Goal: Transaction & Acquisition: Purchase product/service

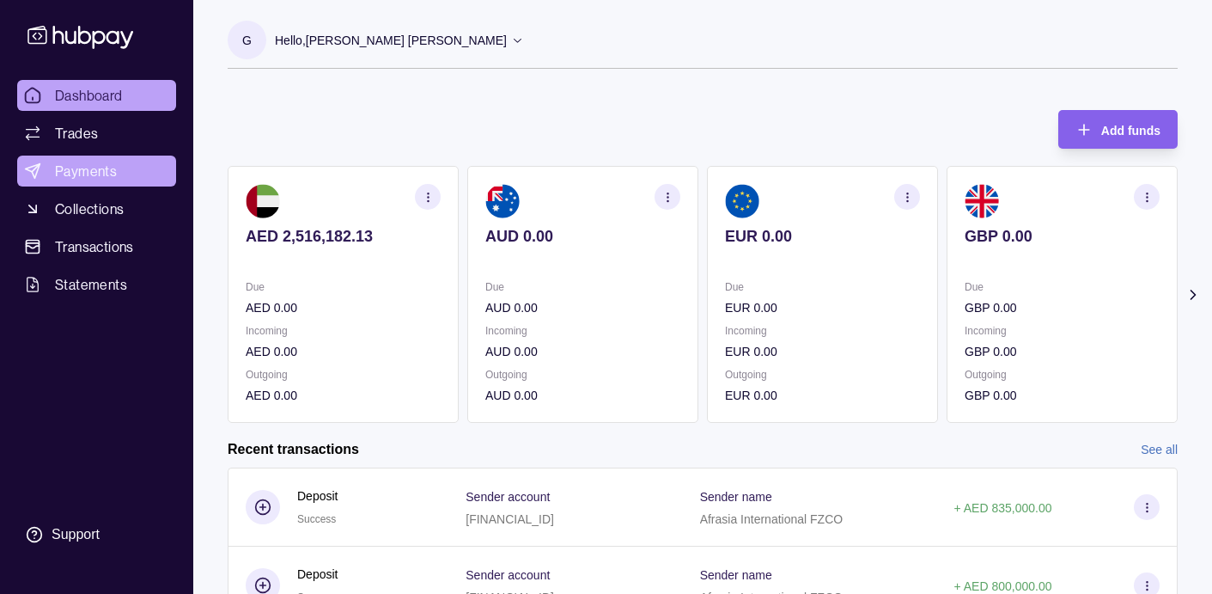
click at [97, 172] on span "Payments" at bounding box center [86, 171] width 62 height 21
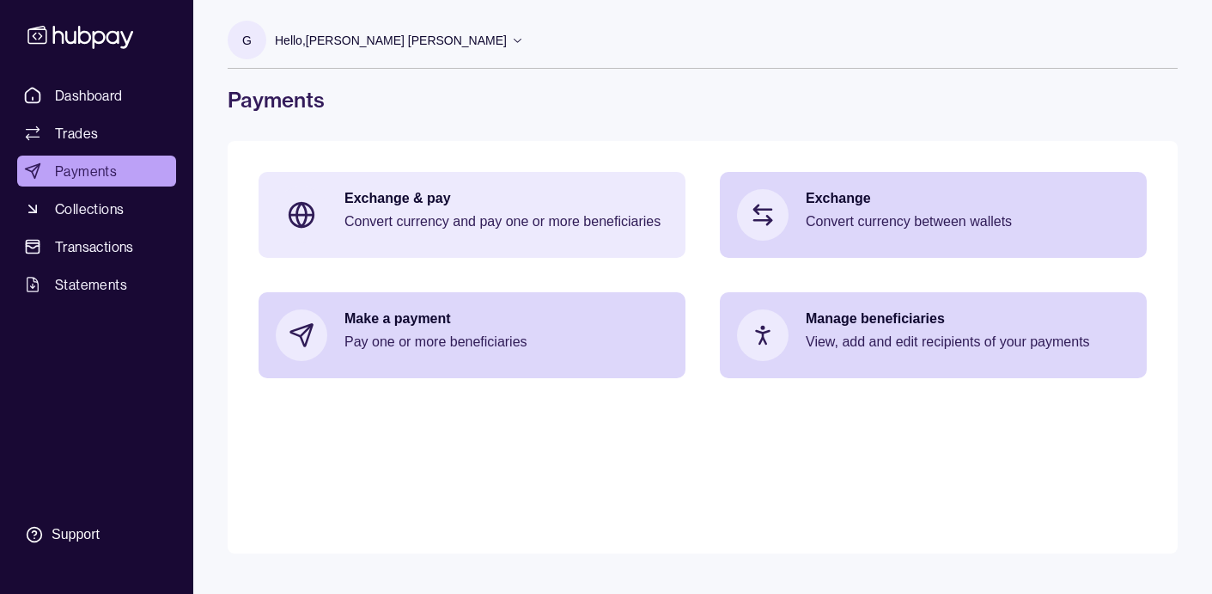
click at [505, 222] on p "Convert currency and pay one or more beneficiaries" at bounding box center [506, 221] width 324 height 19
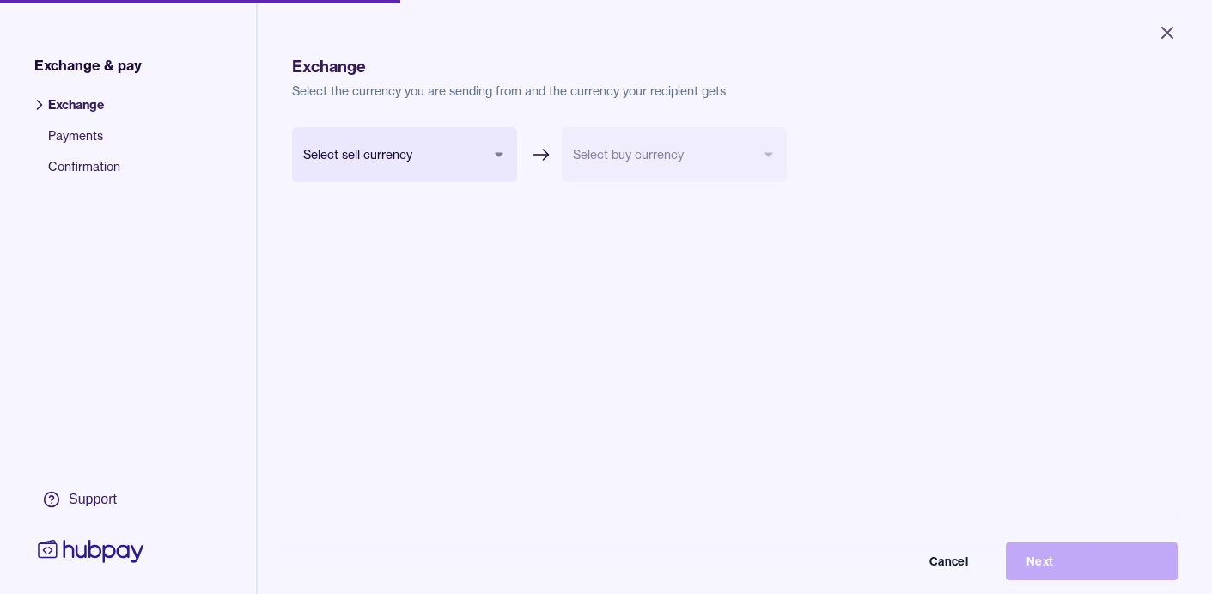
click at [391, 161] on body "Close Exchange & pay Exchange Payments Confirmation Support Exchange Select the…" at bounding box center [606, 297] width 1212 height 594
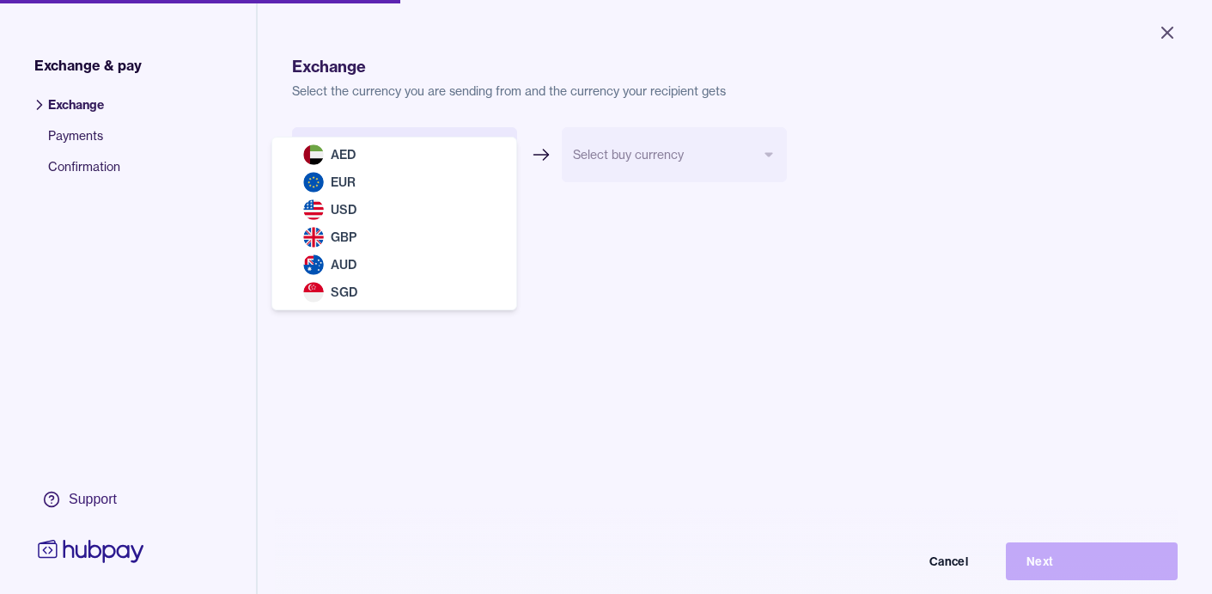
select select "***"
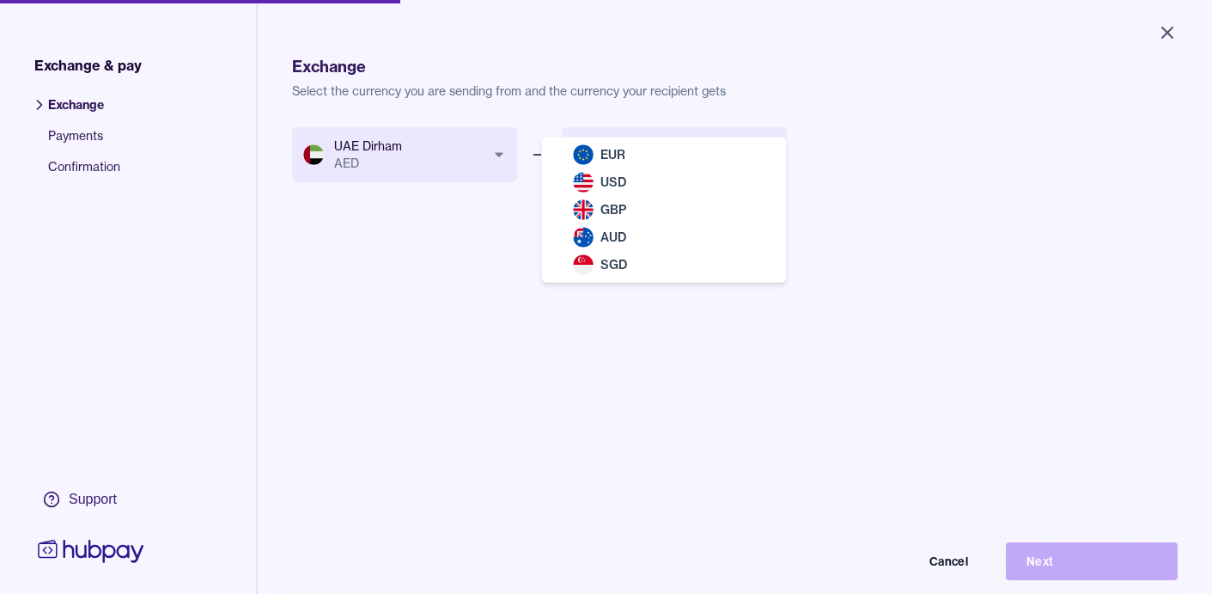
click at [697, 165] on body "Close Exchange & pay Exchange Payments Confirmation Support Exchange Select the…" at bounding box center [606, 297] width 1212 height 594
select select "***"
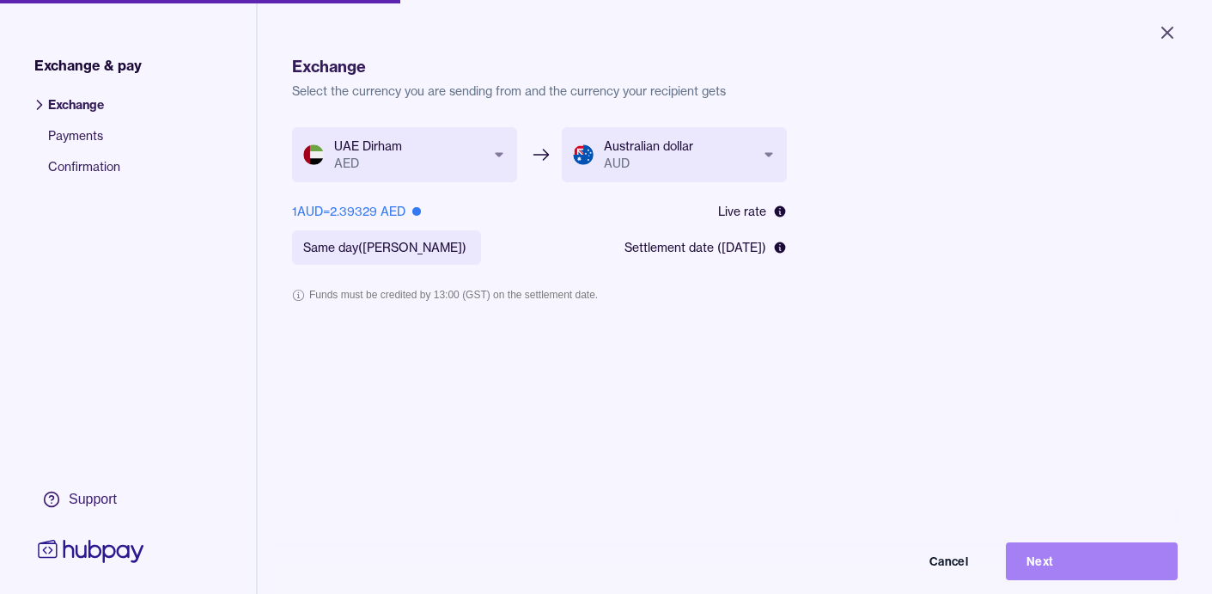
click at [1077, 564] on button "Next" at bounding box center [1092, 561] width 172 height 38
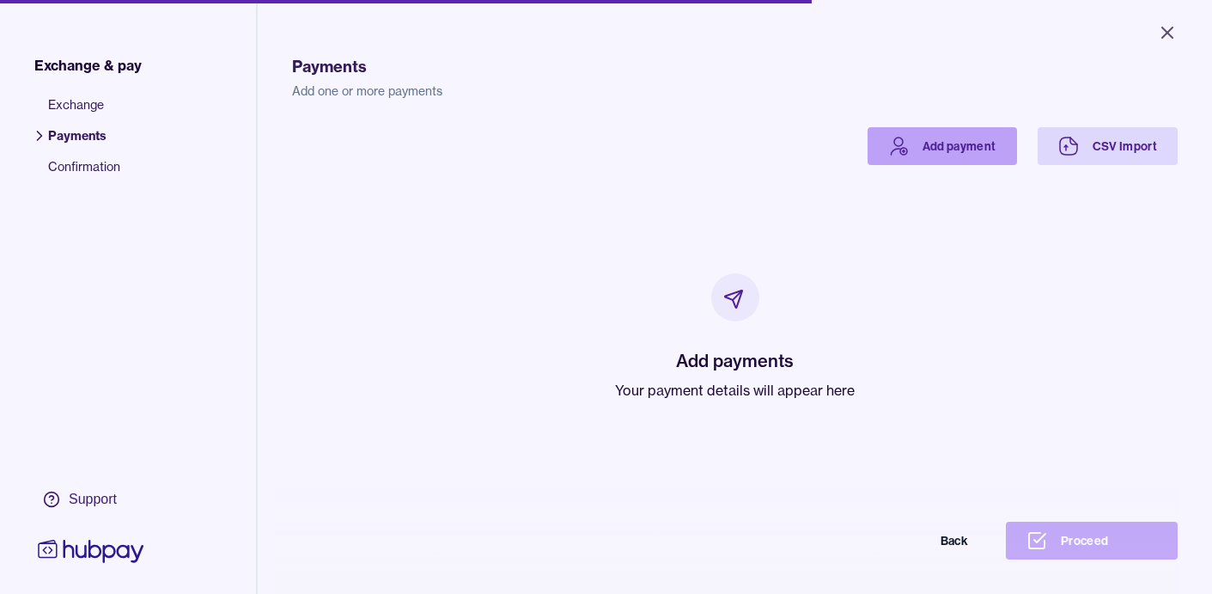
click at [941, 149] on link "Add payment" at bounding box center [942, 146] width 149 height 38
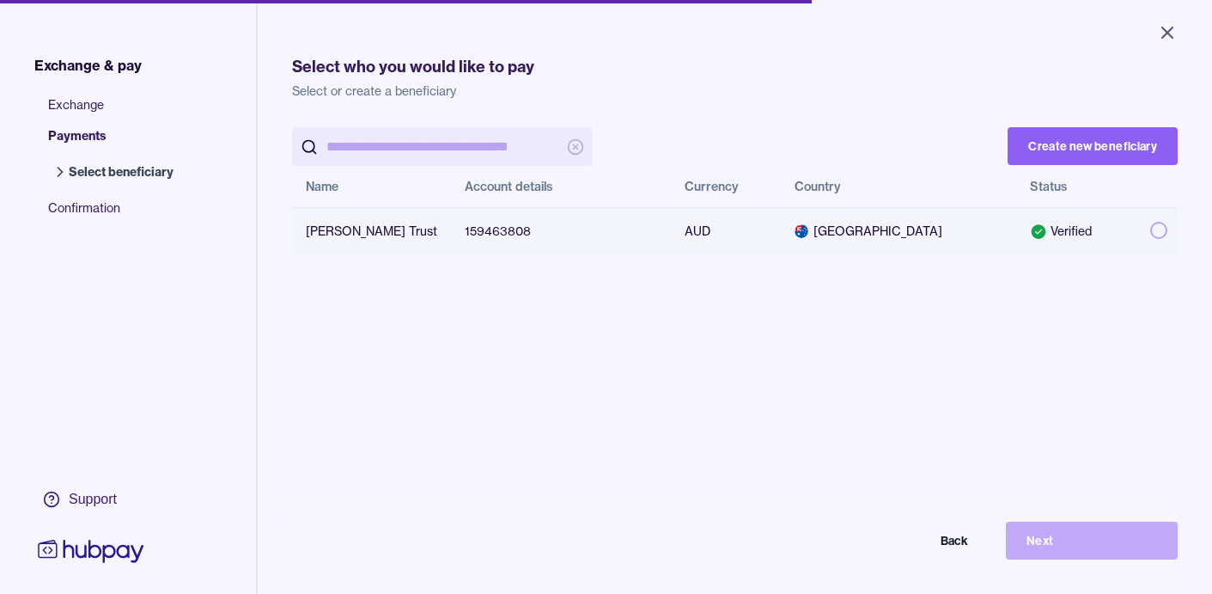
click at [922, 231] on span "[GEOGRAPHIC_DATA]" at bounding box center [899, 230] width 208 height 17
click at [1151, 231] on button "button" at bounding box center [1158, 230] width 17 height 17
click at [1084, 537] on button "Next" at bounding box center [1092, 540] width 172 height 38
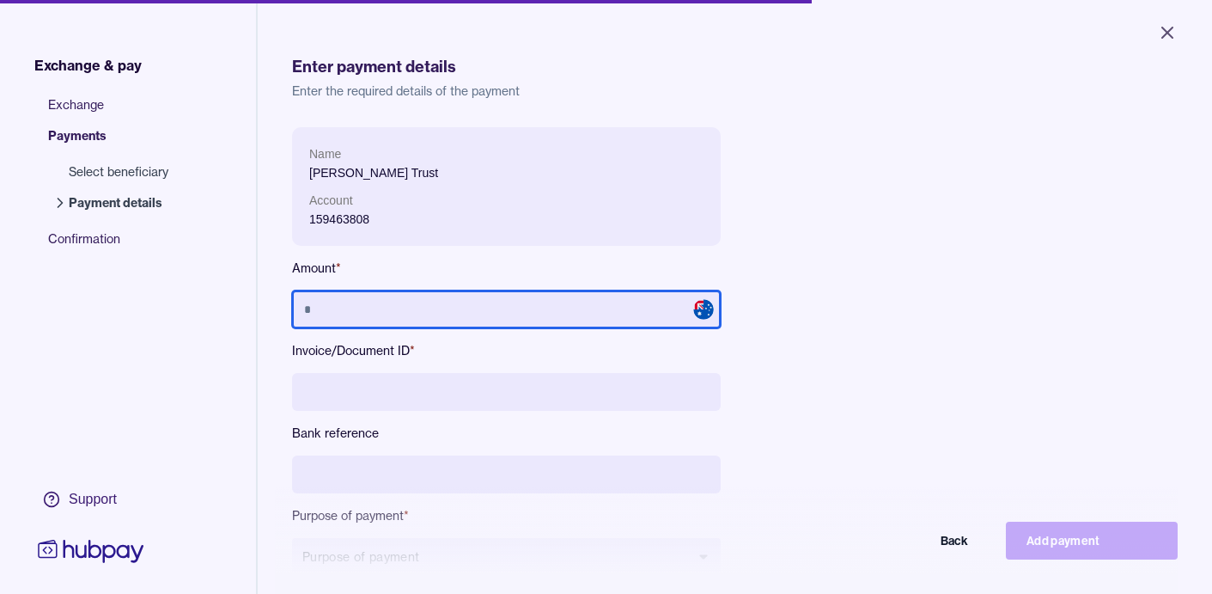
click at [565, 309] on input "text" at bounding box center [506, 309] width 429 height 38
type input "*********"
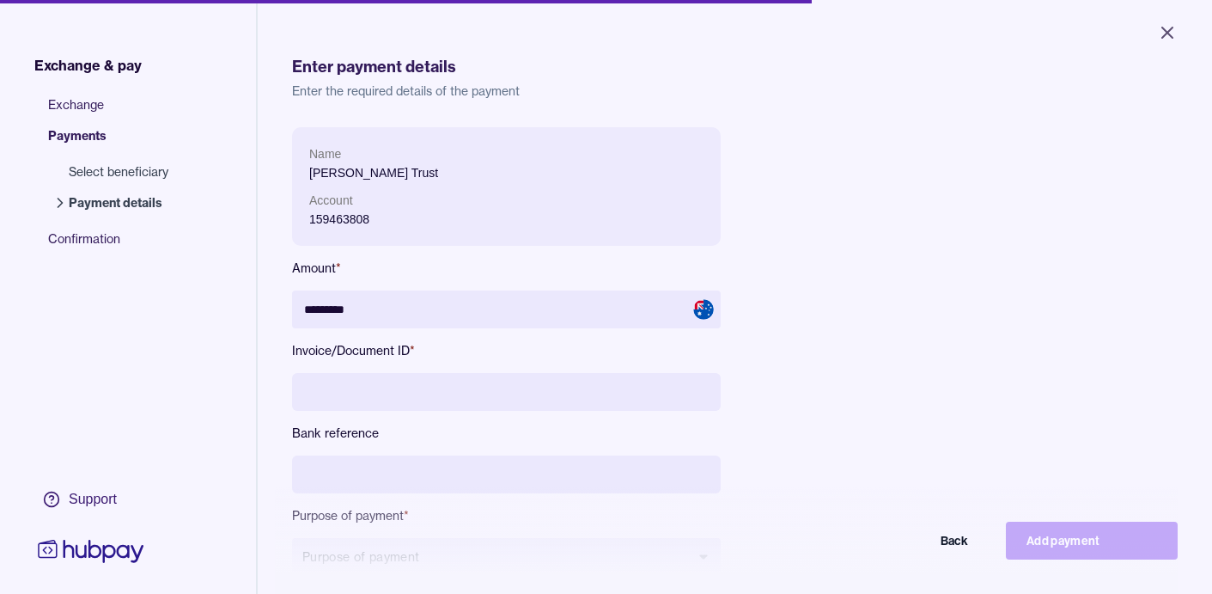
click at [515, 395] on input at bounding box center [506, 392] width 429 height 38
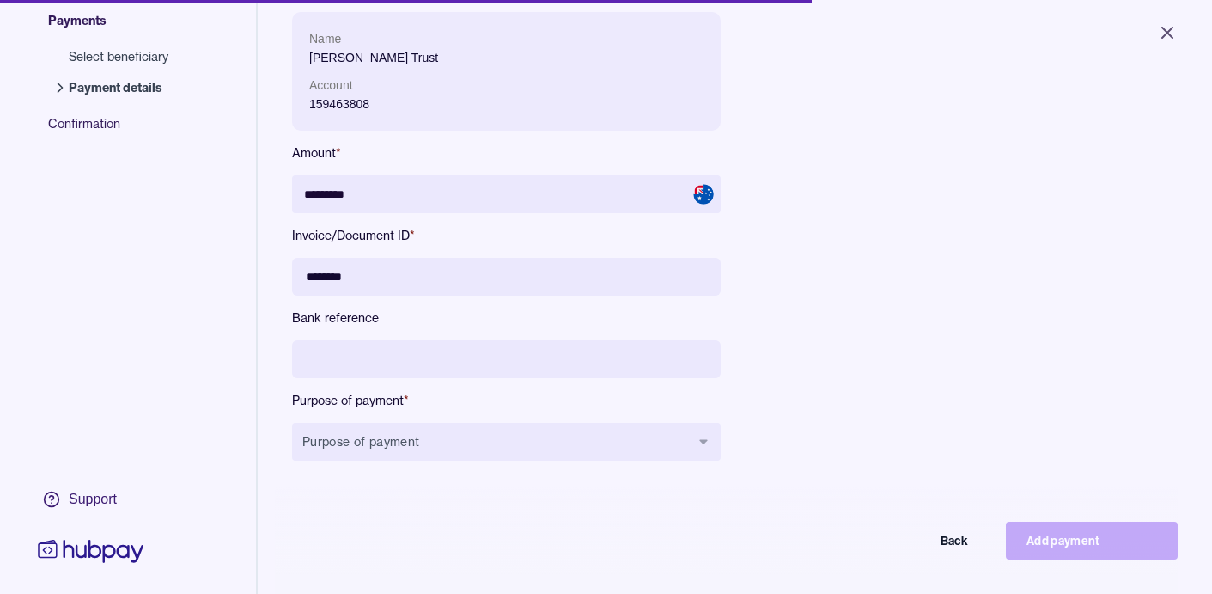
scroll to position [118, 0]
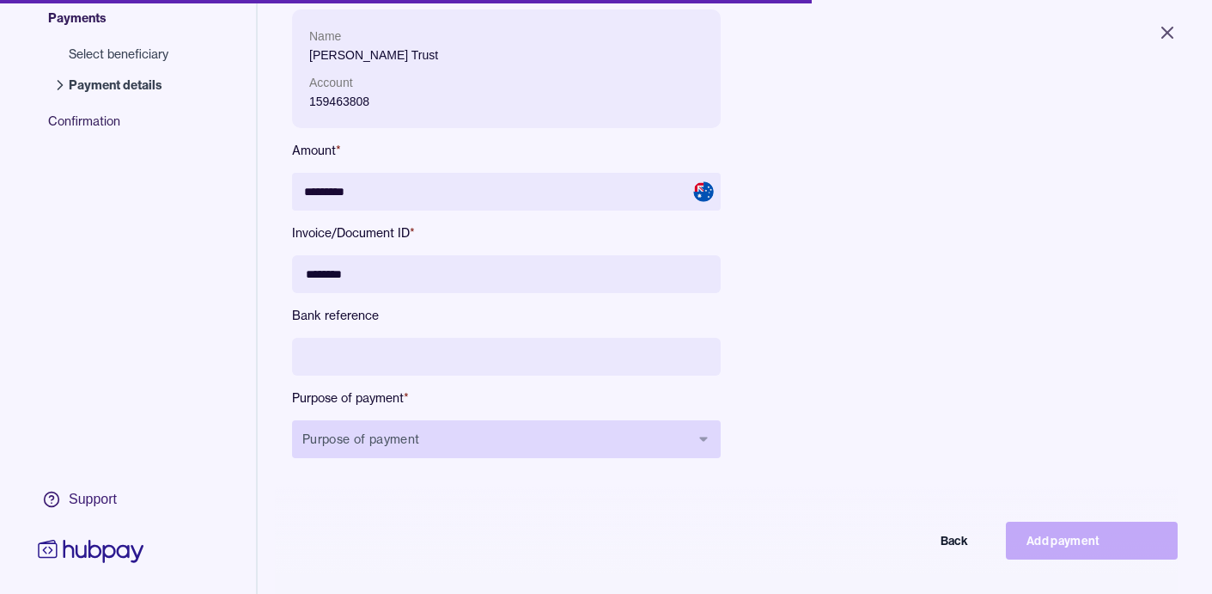
type input "********"
click at [469, 441] on button "Purpose of payment" at bounding box center [506, 439] width 429 height 38
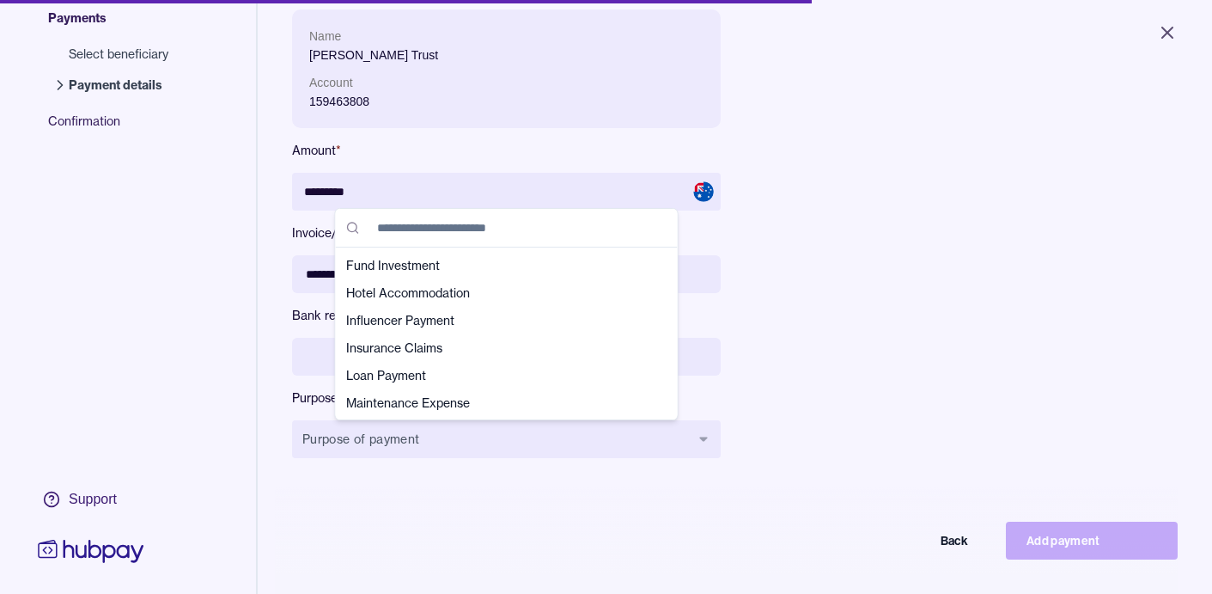
scroll to position [205, 0]
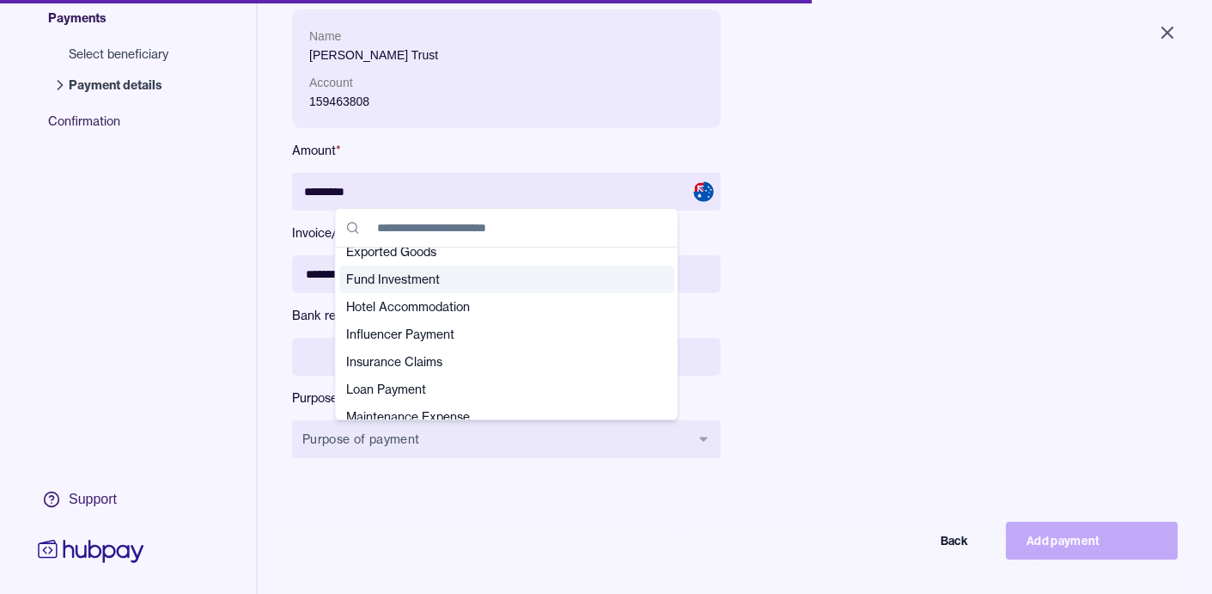
click at [423, 283] on span "Fund Investment" at bounding box center [496, 279] width 301 height 17
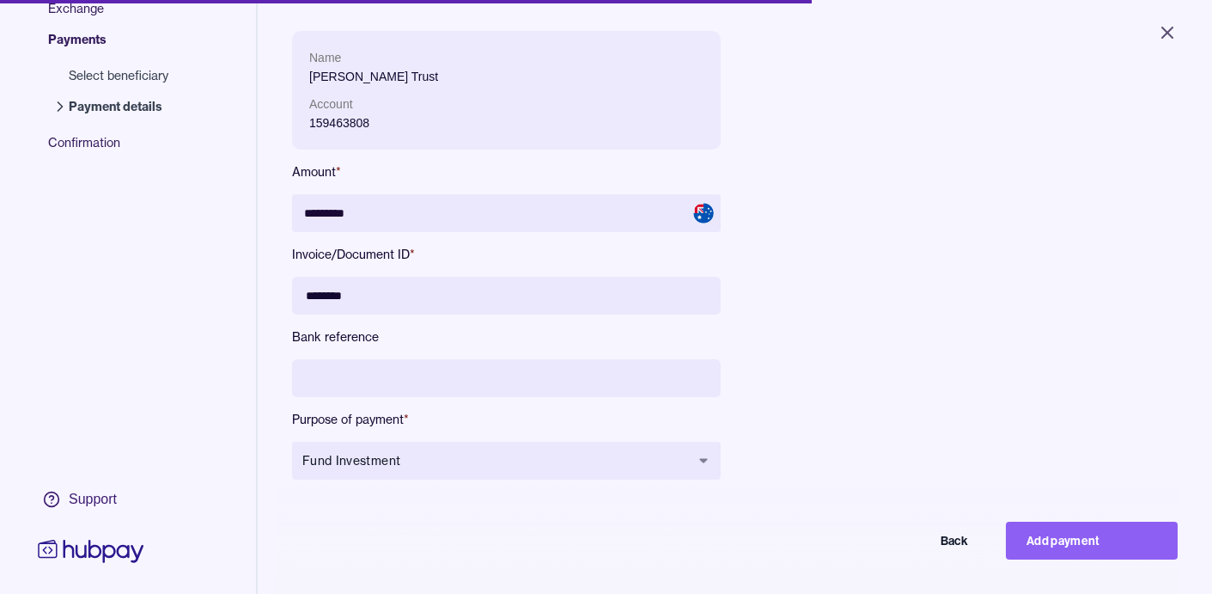
scroll to position [89, 0]
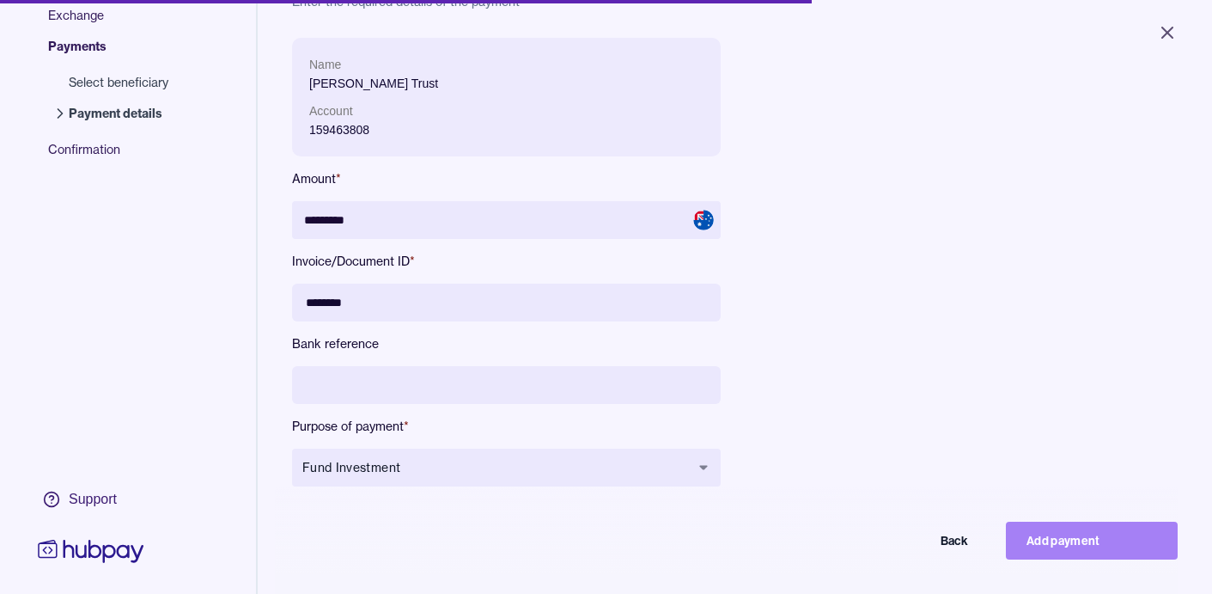
click at [1057, 541] on button "Add payment" at bounding box center [1092, 540] width 172 height 38
type input "*******"
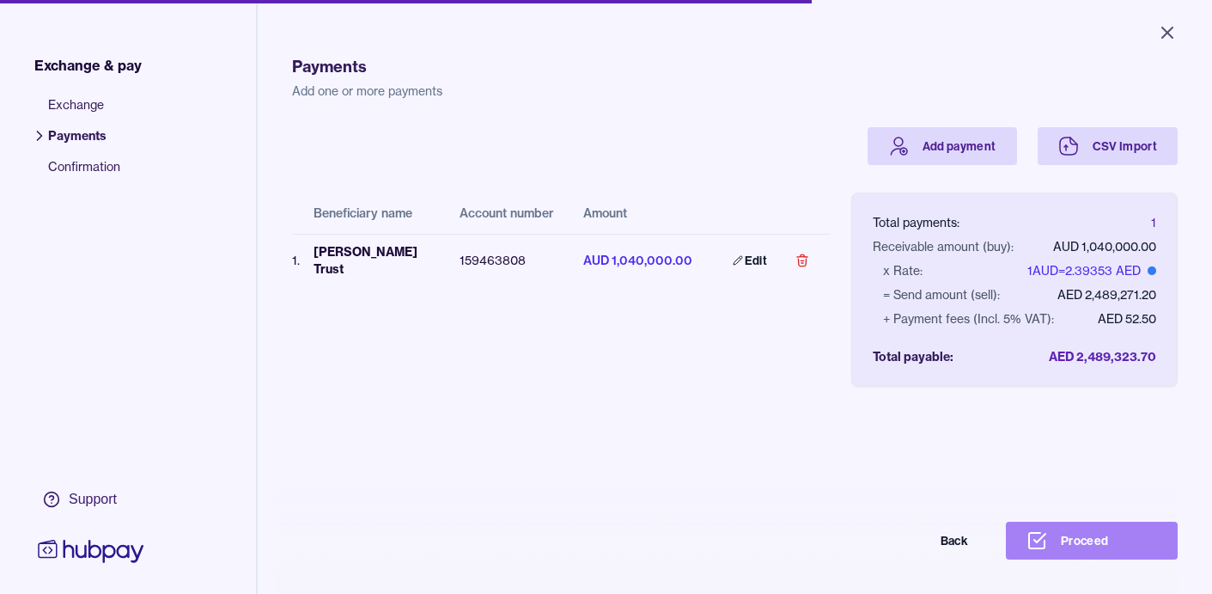
click at [1099, 544] on button "Proceed" at bounding box center [1092, 540] width 172 height 38
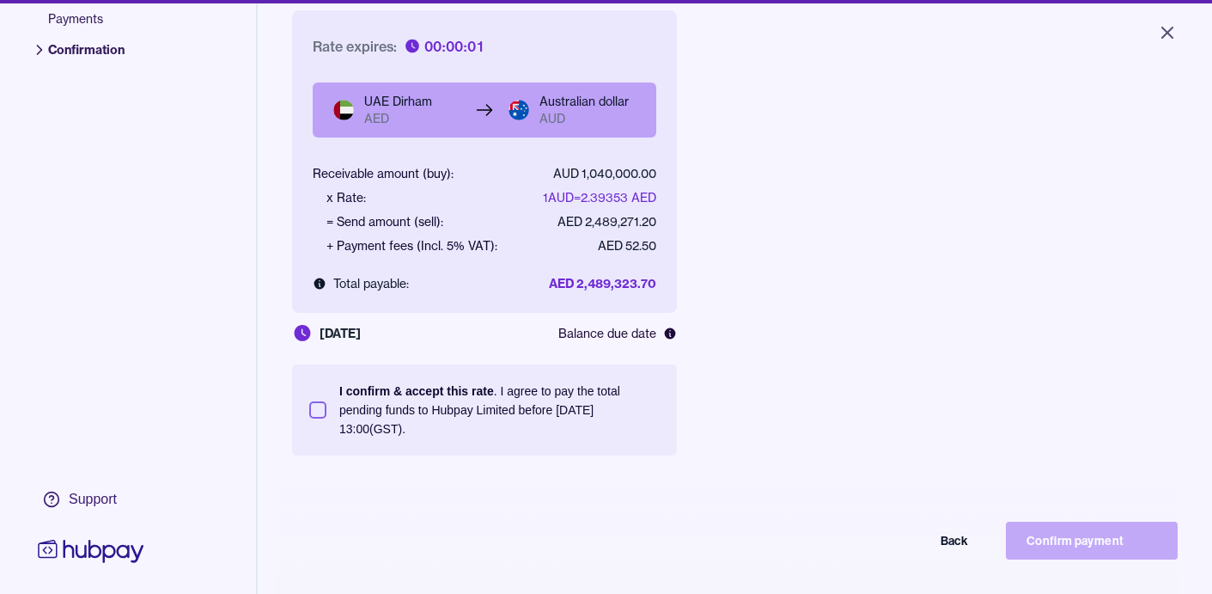
scroll to position [125, 0]
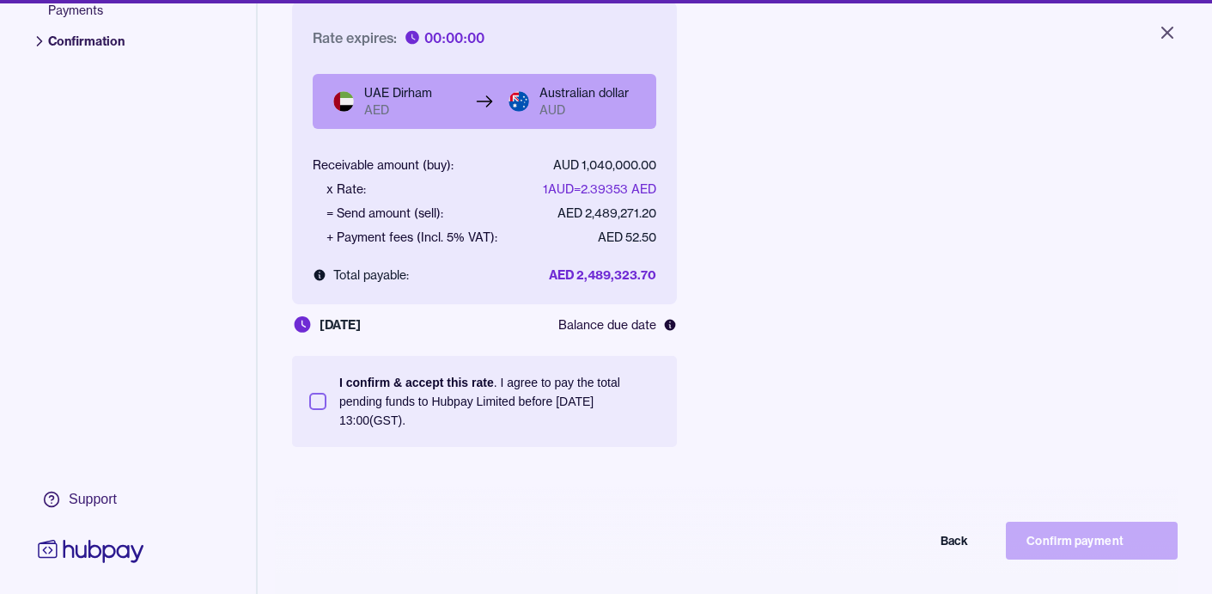
click at [318, 402] on button "I confirm & accept this rate . I agree to pay the total pending funds to Hubpay…" at bounding box center [317, 401] width 17 height 17
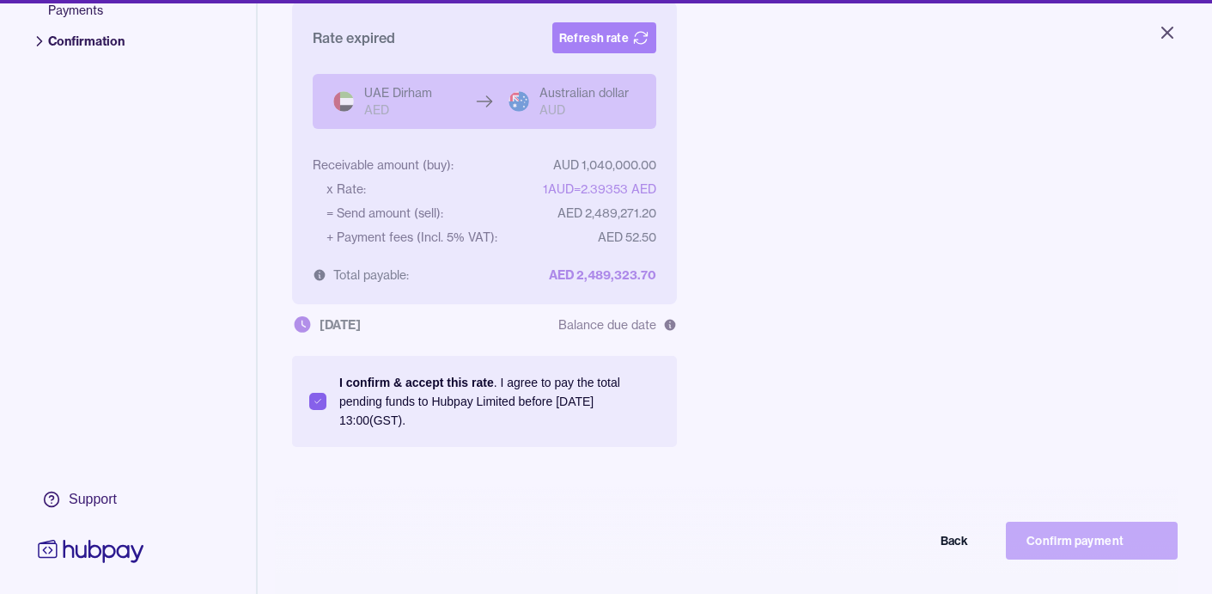
click at [604, 34] on button "Refresh rate" at bounding box center [604, 37] width 104 height 31
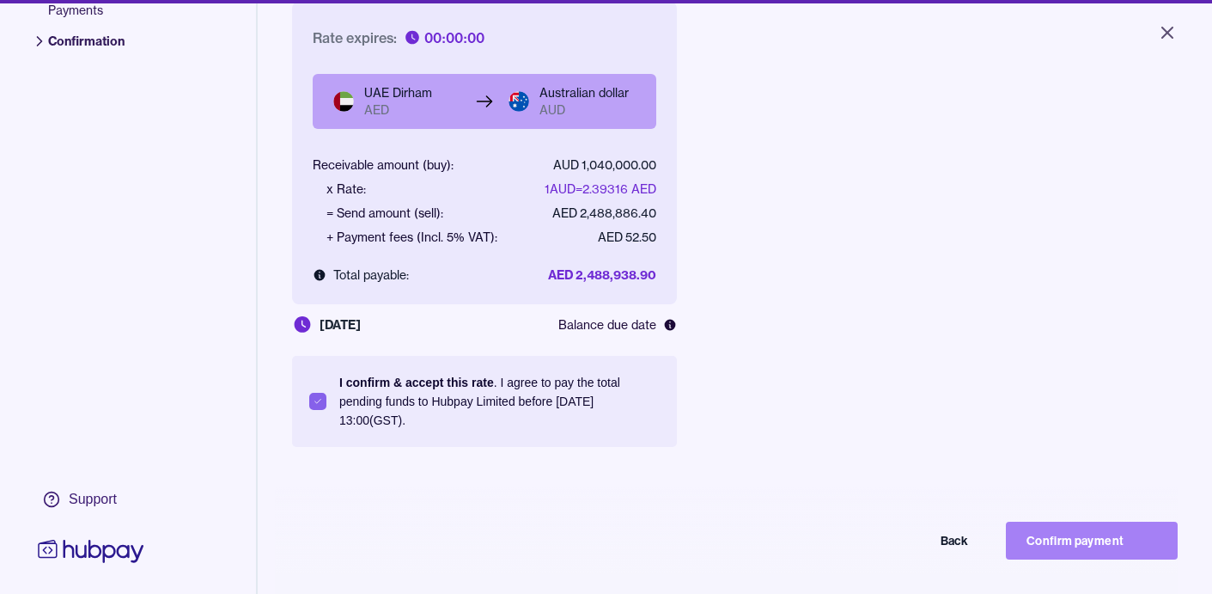
click at [1099, 544] on button "Confirm payment" at bounding box center [1092, 540] width 172 height 38
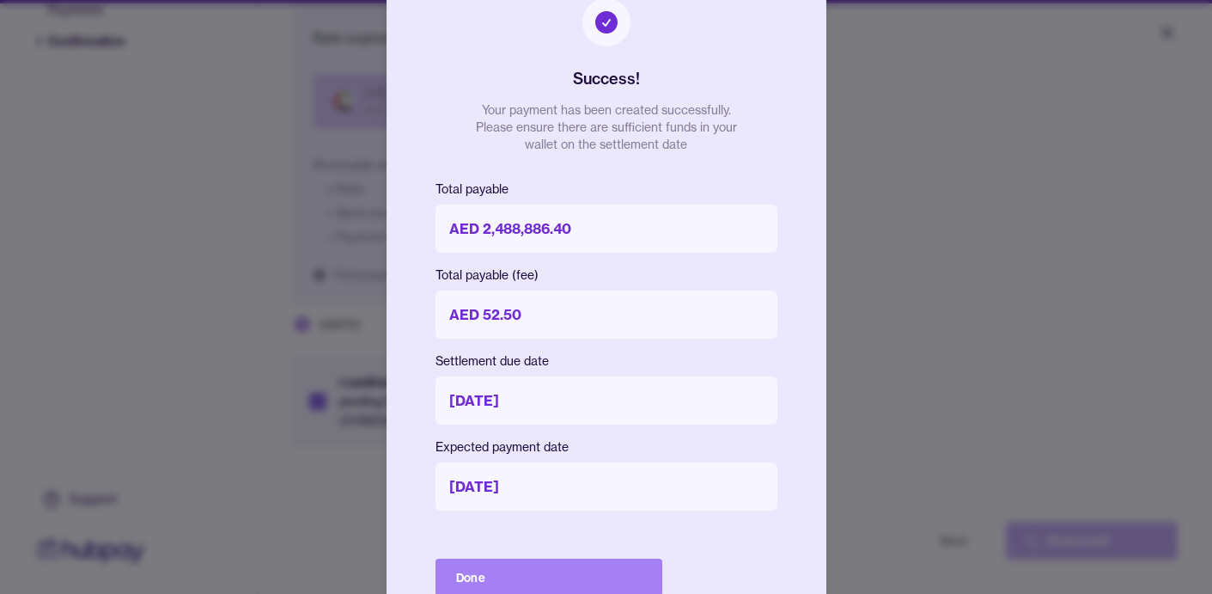
click at [571, 578] on button "Done" at bounding box center [549, 577] width 227 height 38
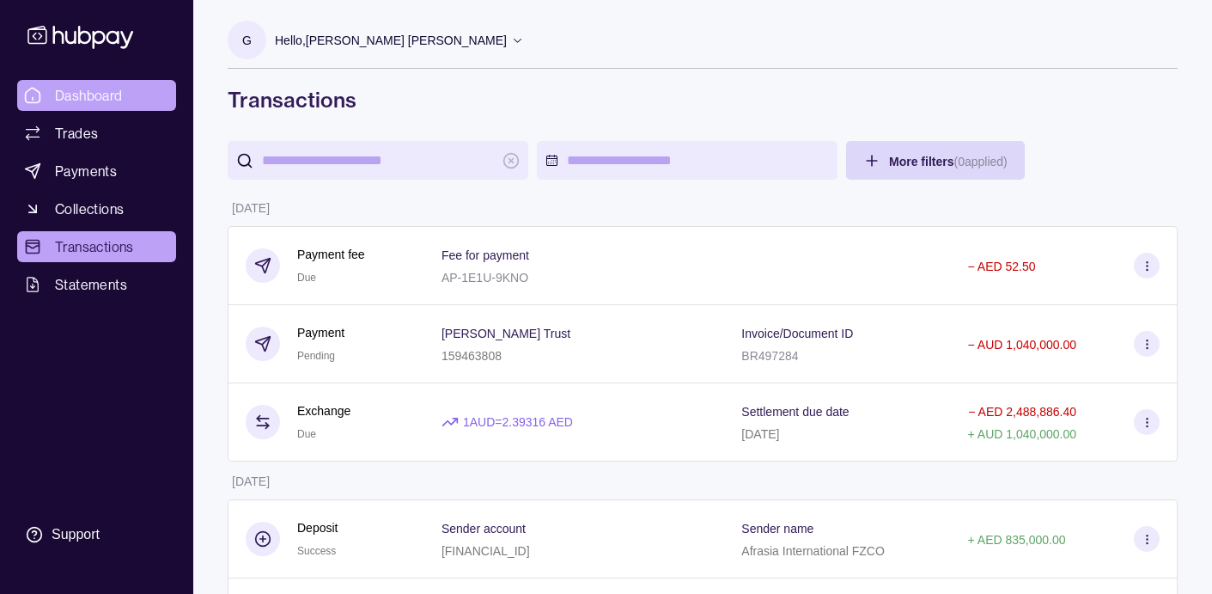
click at [95, 92] on span "Dashboard" at bounding box center [89, 95] width 68 height 21
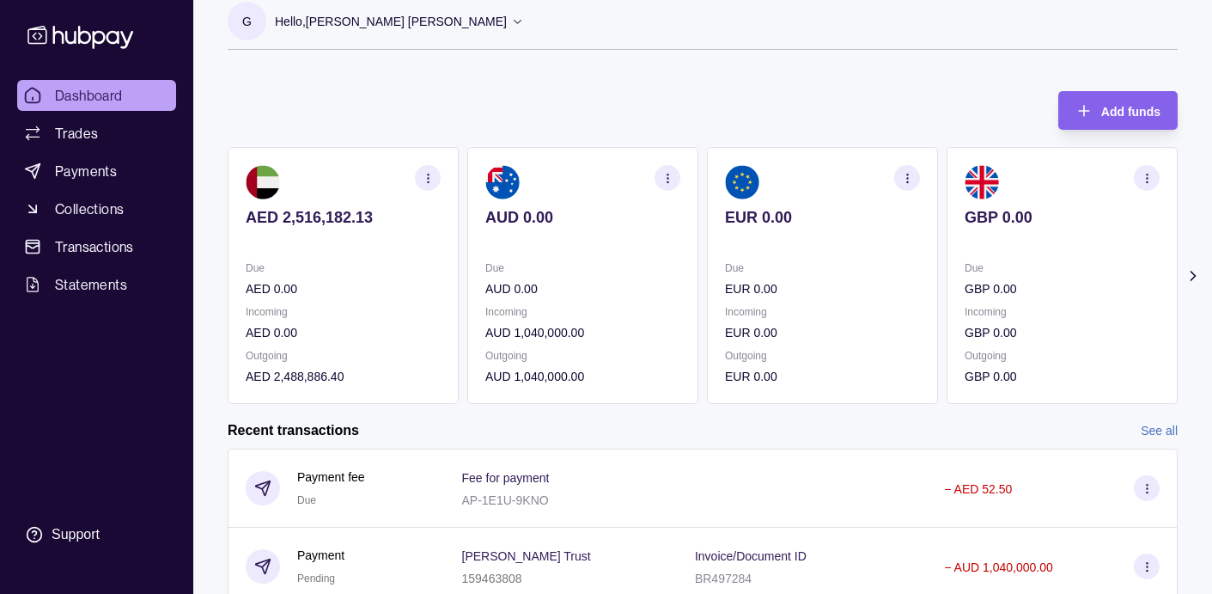
scroll to position [18, 0]
click at [85, 96] on span "Dashboard" at bounding box center [89, 95] width 68 height 21
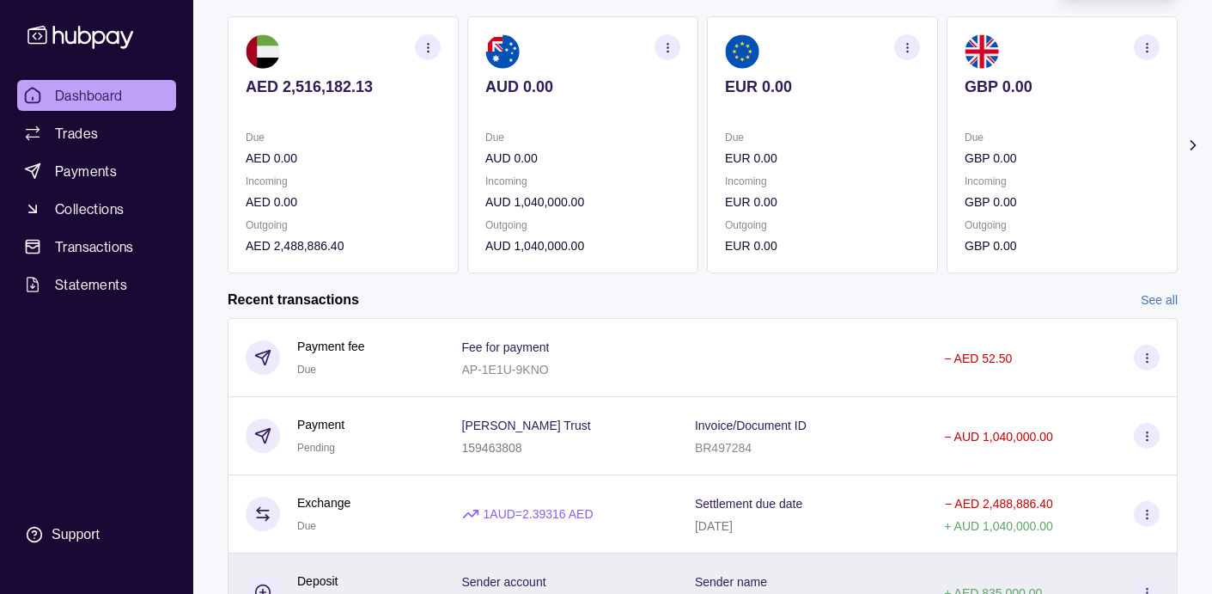
scroll to position [143, 0]
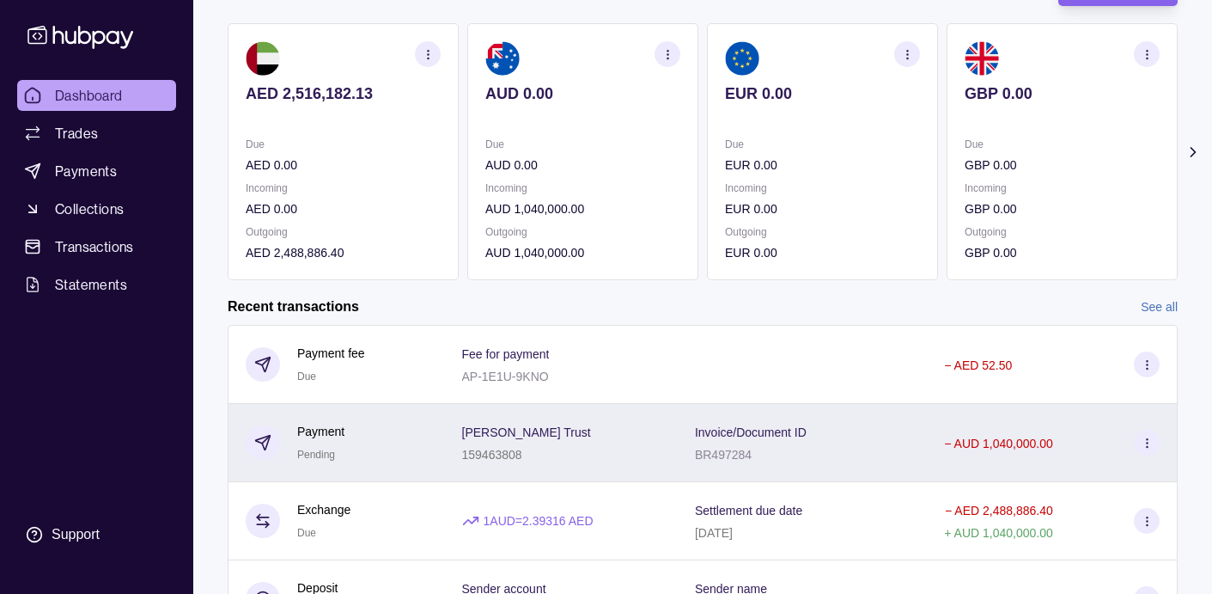
click at [1145, 439] on icon at bounding box center [1147, 442] width 13 height 13
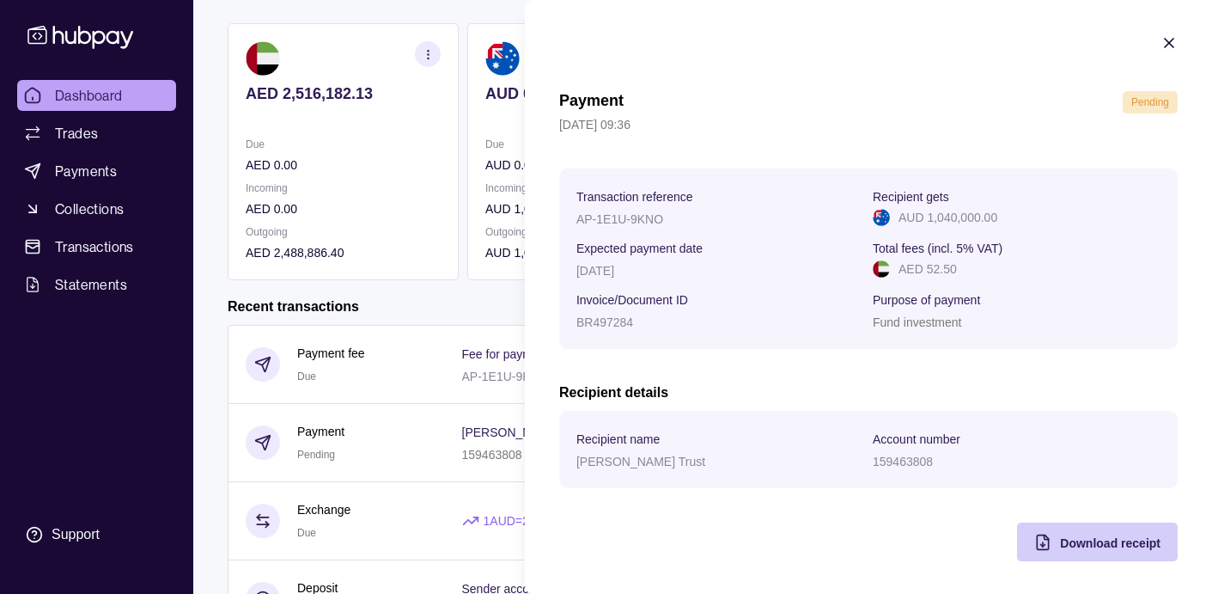
click at [1100, 541] on span "Download receipt" at bounding box center [1110, 543] width 101 height 14
click at [1168, 42] on icon "button" at bounding box center [1169, 43] width 9 height 9
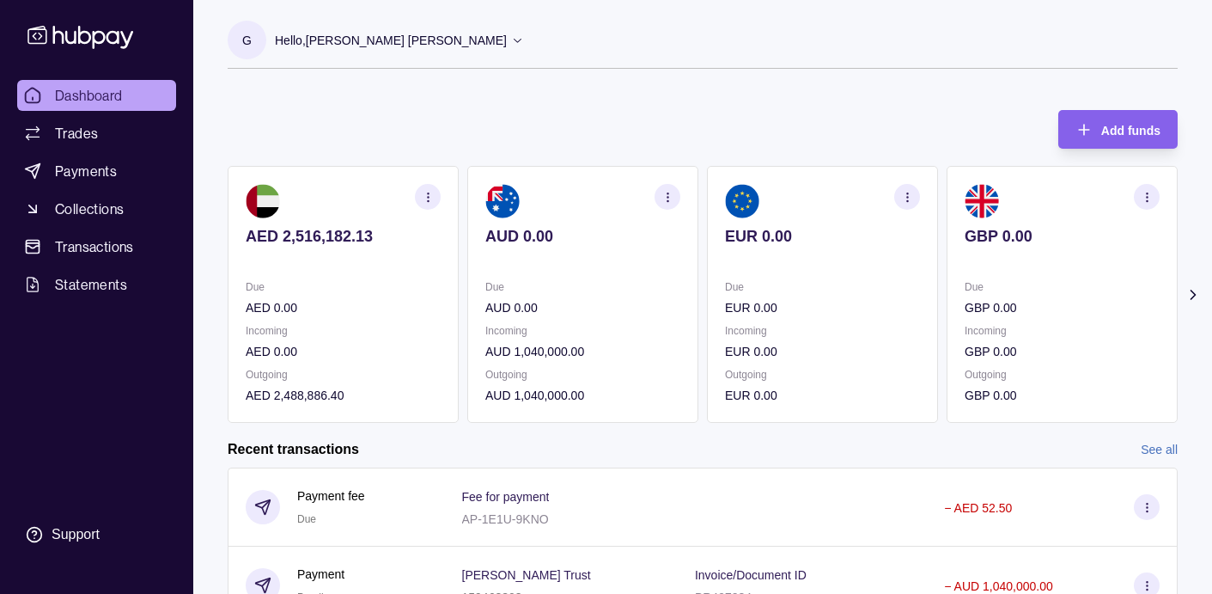
scroll to position [0, 0]
